Goal: Transaction & Acquisition: Purchase product/service

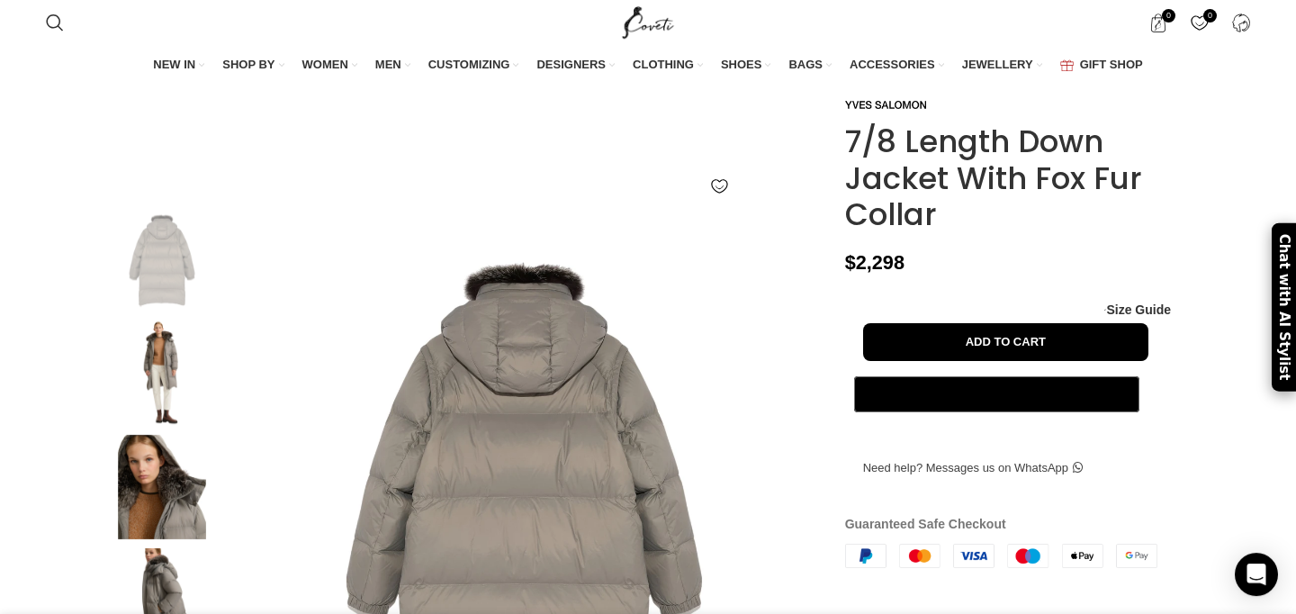
scroll to position [99, 0]
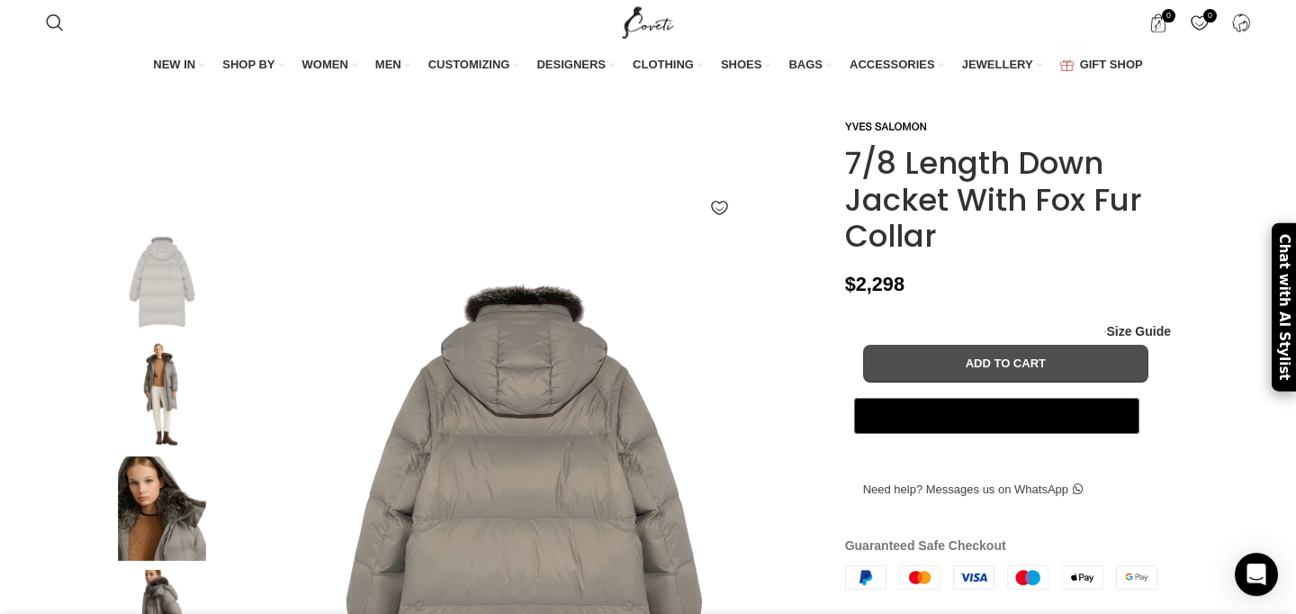
click at [1000, 382] on button "Add to cart" at bounding box center [1005, 364] width 285 height 38
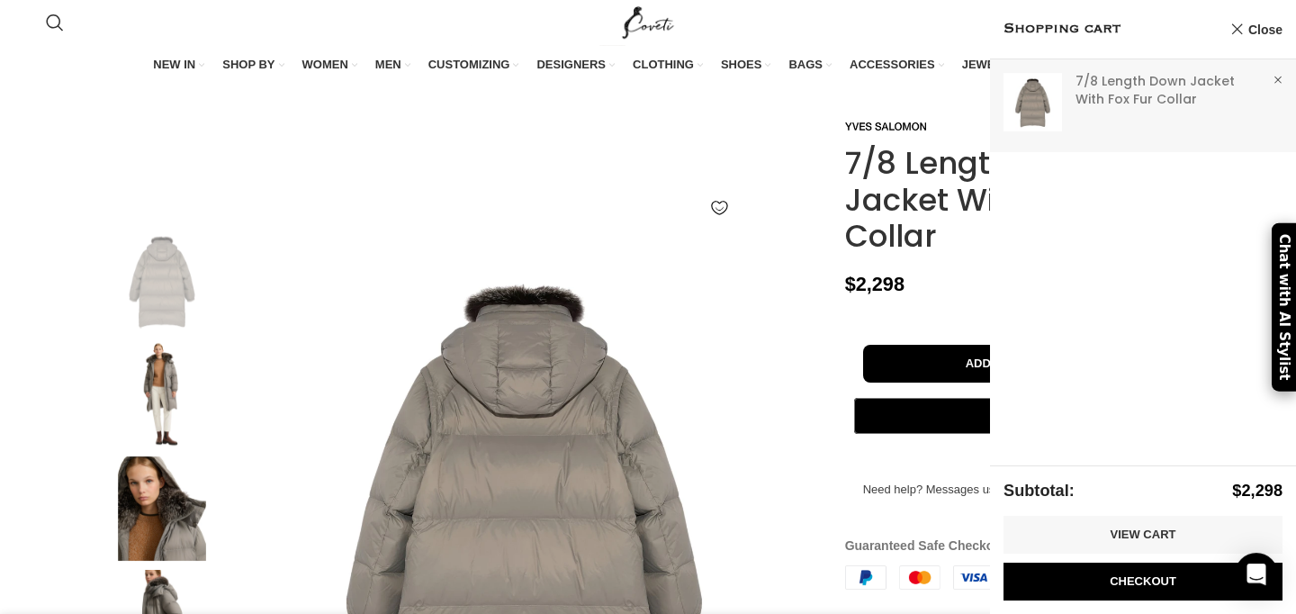
click at [1144, 88] on link "Show" at bounding box center [1143, 101] width 306 height 85
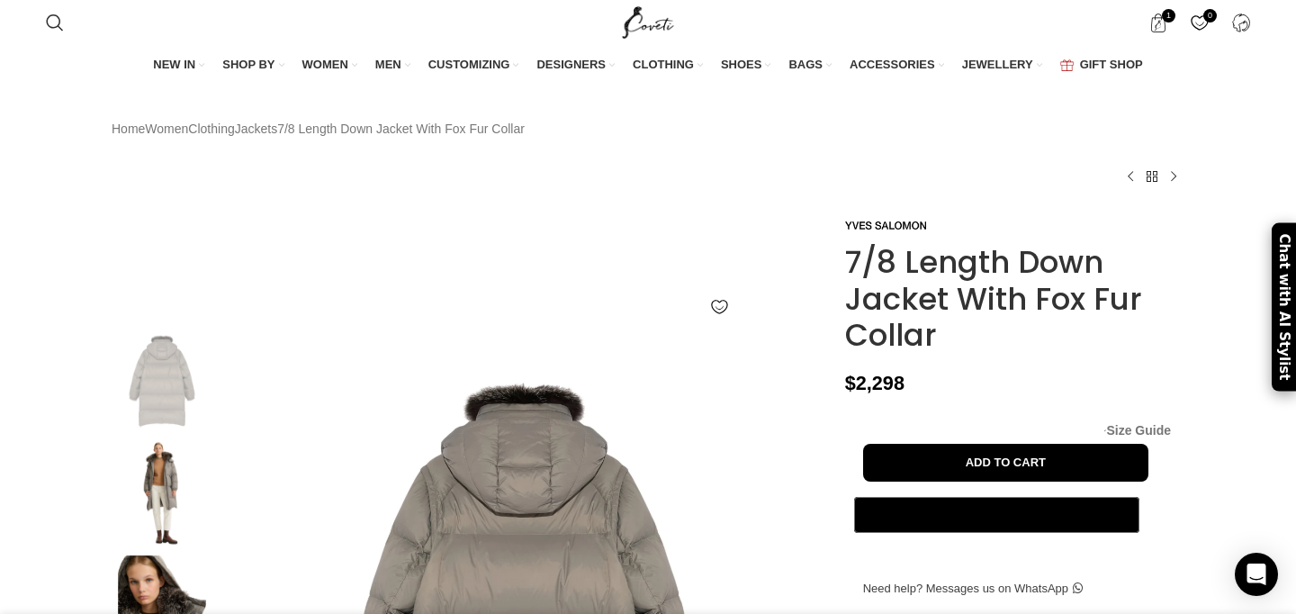
click at [1159, 430] on span "Size Guide" at bounding box center [1138, 430] width 65 height 0
